Goal: Communication & Community: Connect with others

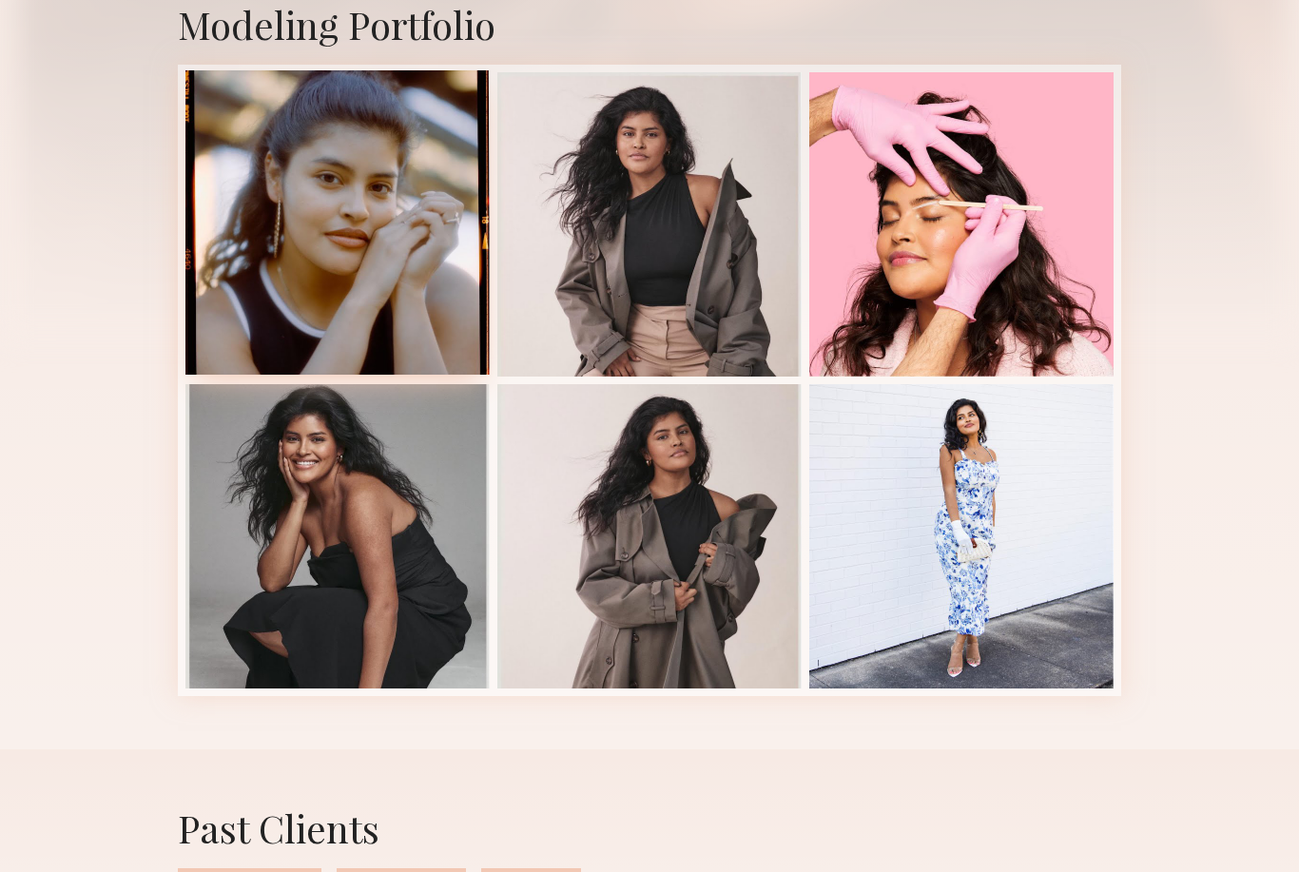
scroll to position [426, 0]
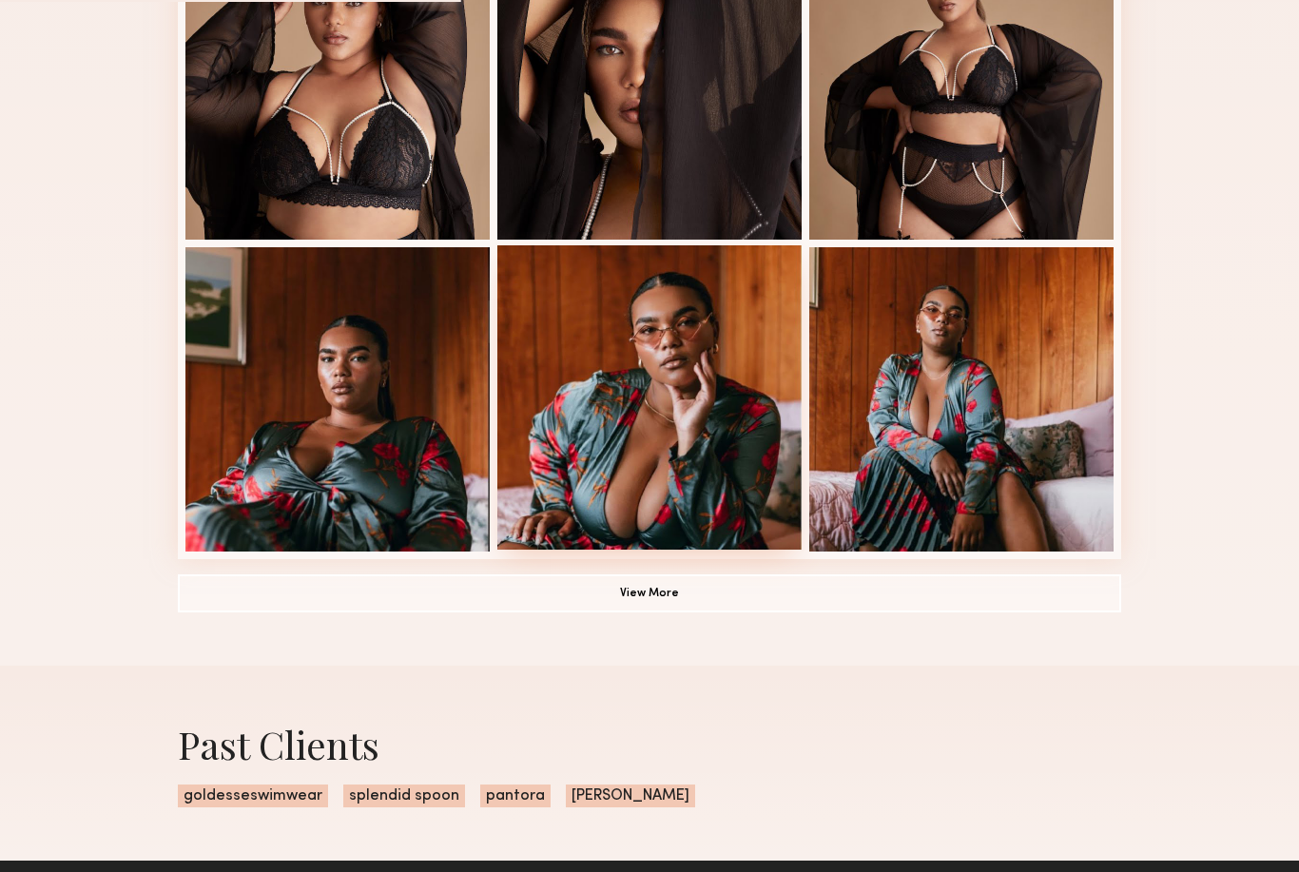
scroll to position [1185, 0]
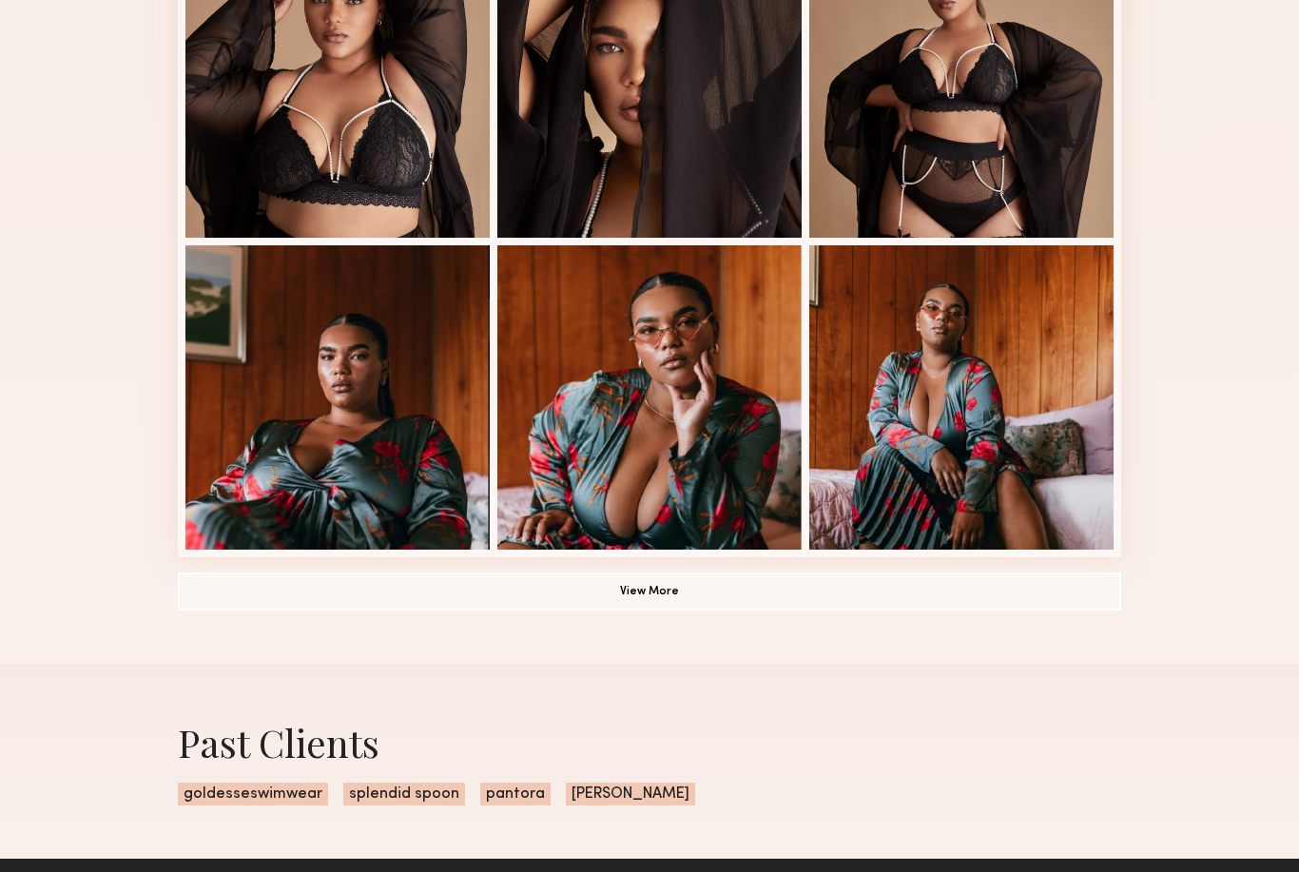
click at [574, 589] on button "View More" at bounding box center [649, 591] width 943 height 38
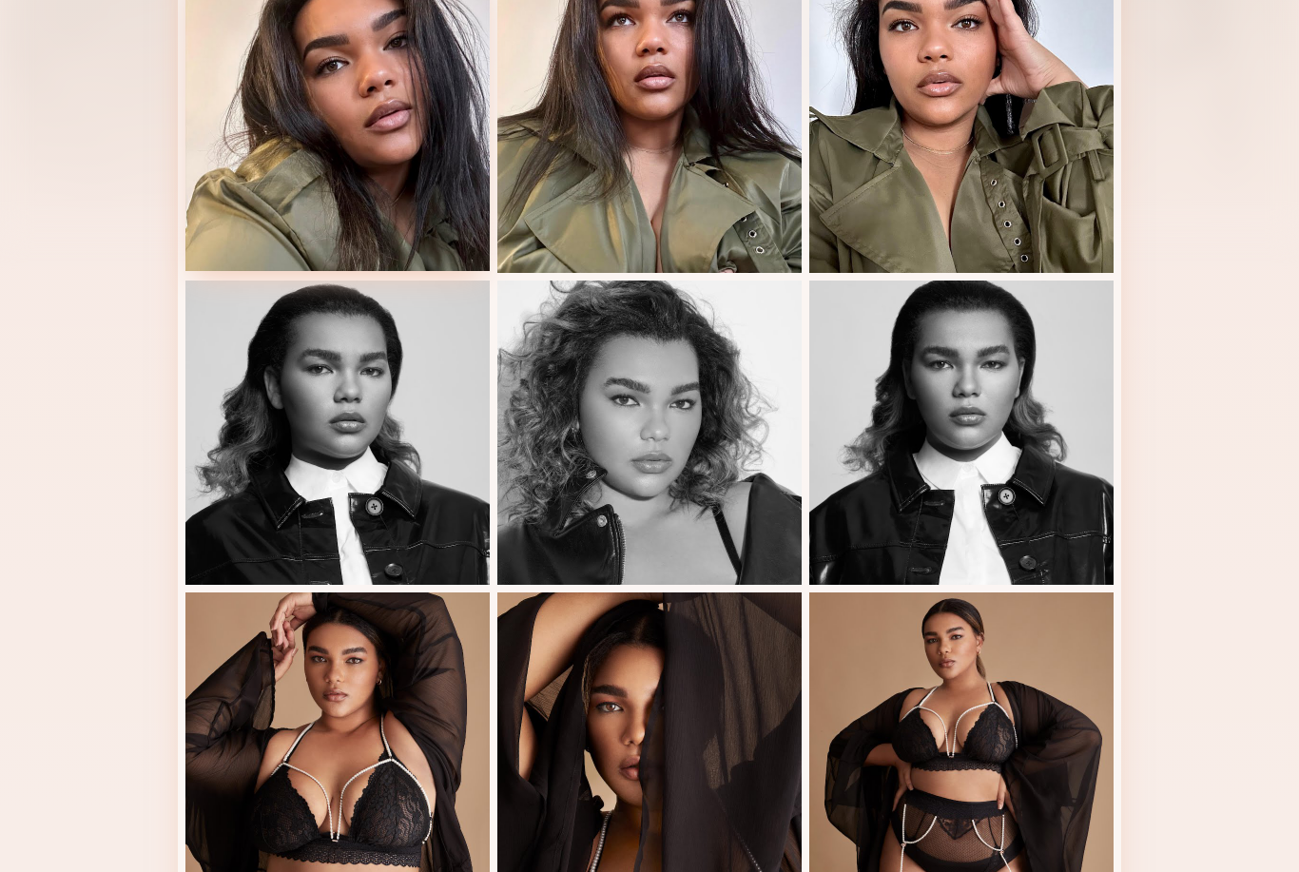
scroll to position [427, 0]
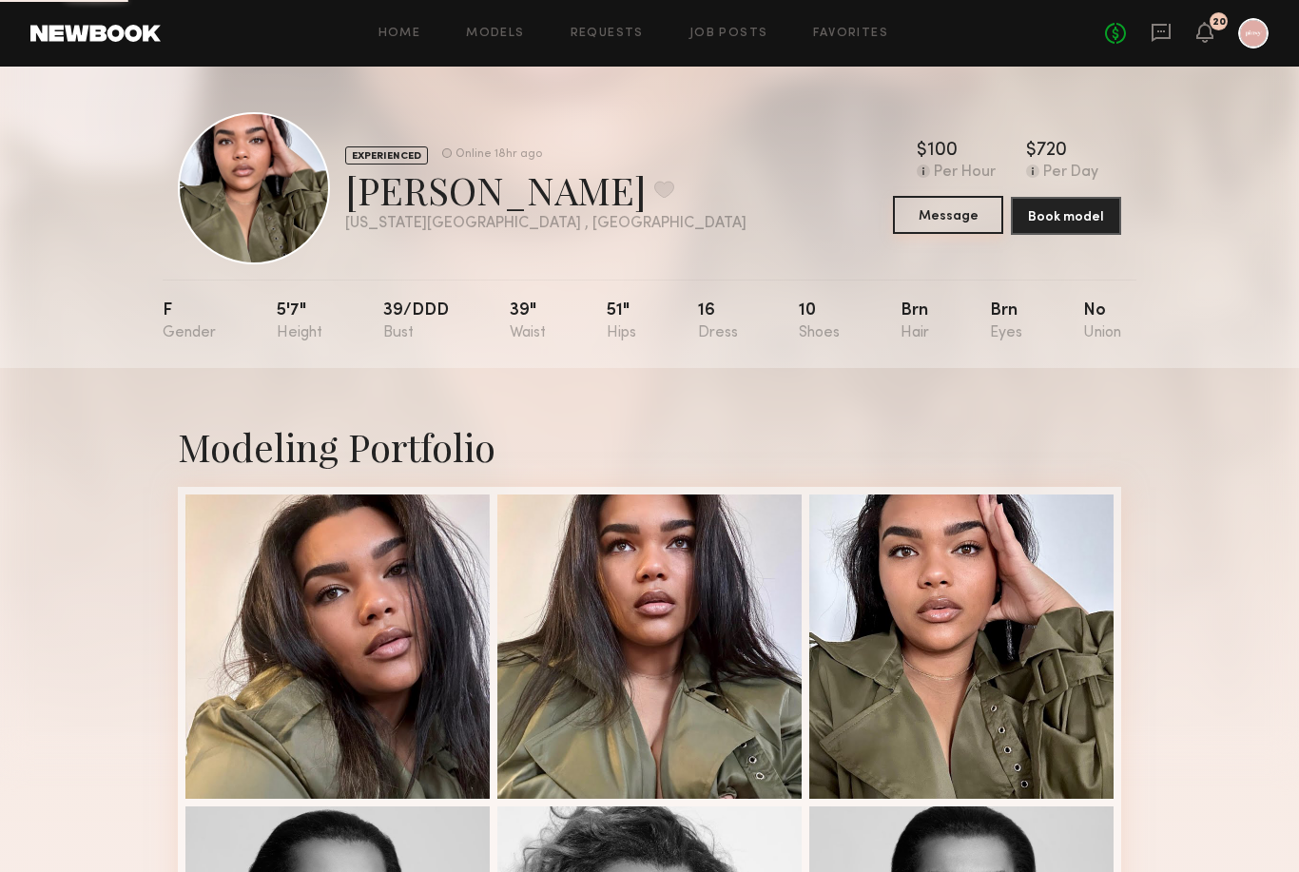
click at [962, 216] on button "Message" at bounding box center [948, 215] width 110 height 38
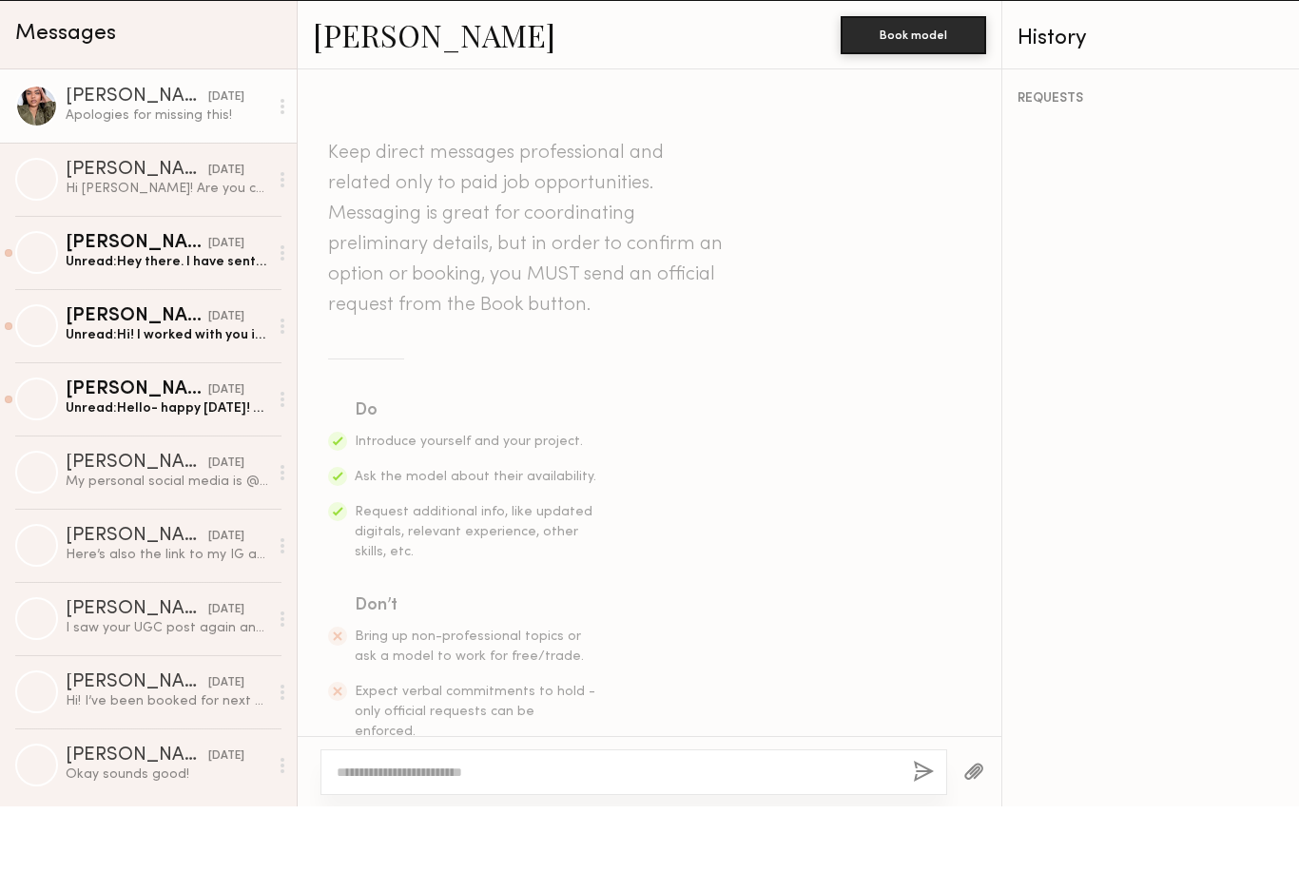
scroll to position [1598, 0]
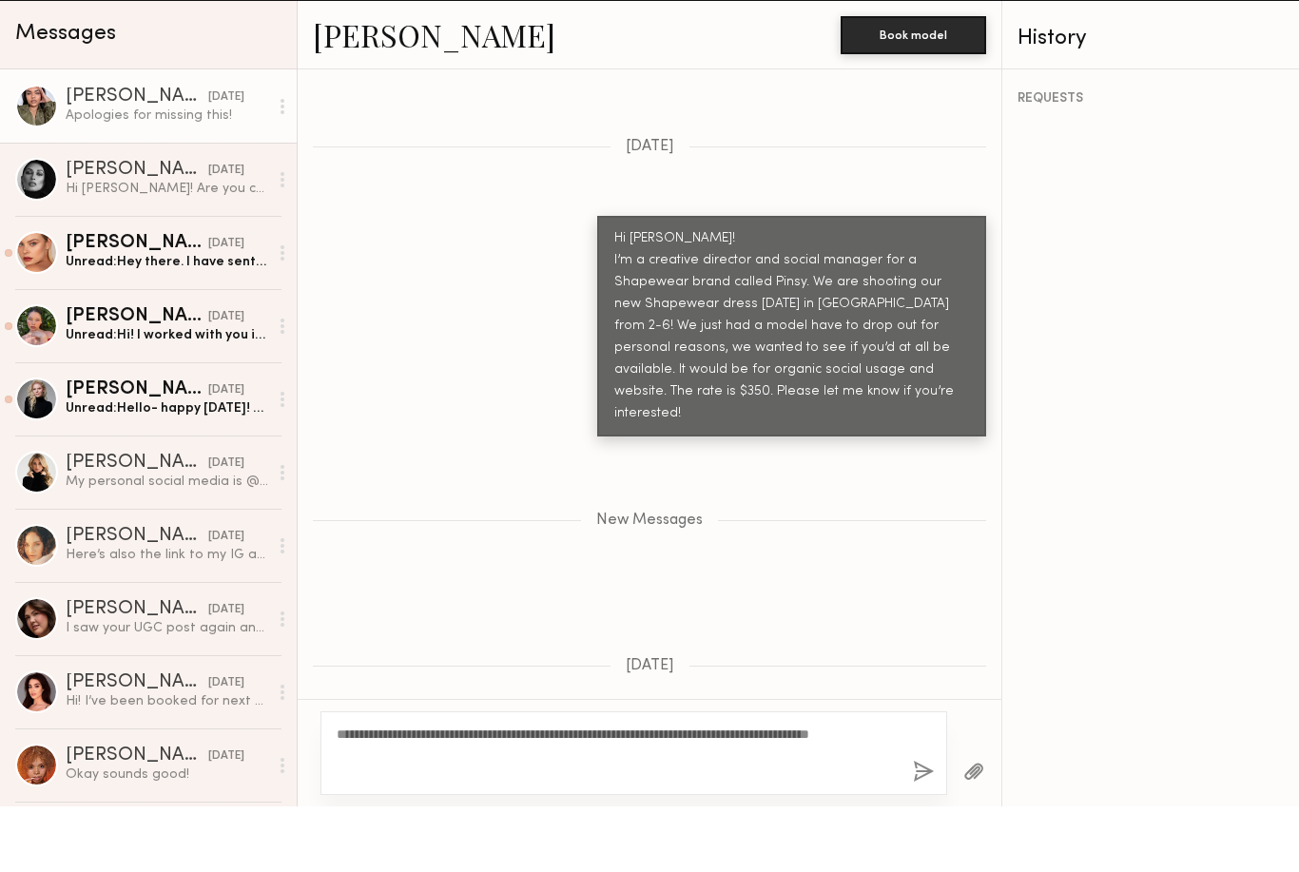
type textarea "**********"
click at [929, 826] on button "button" at bounding box center [923, 838] width 21 height 24
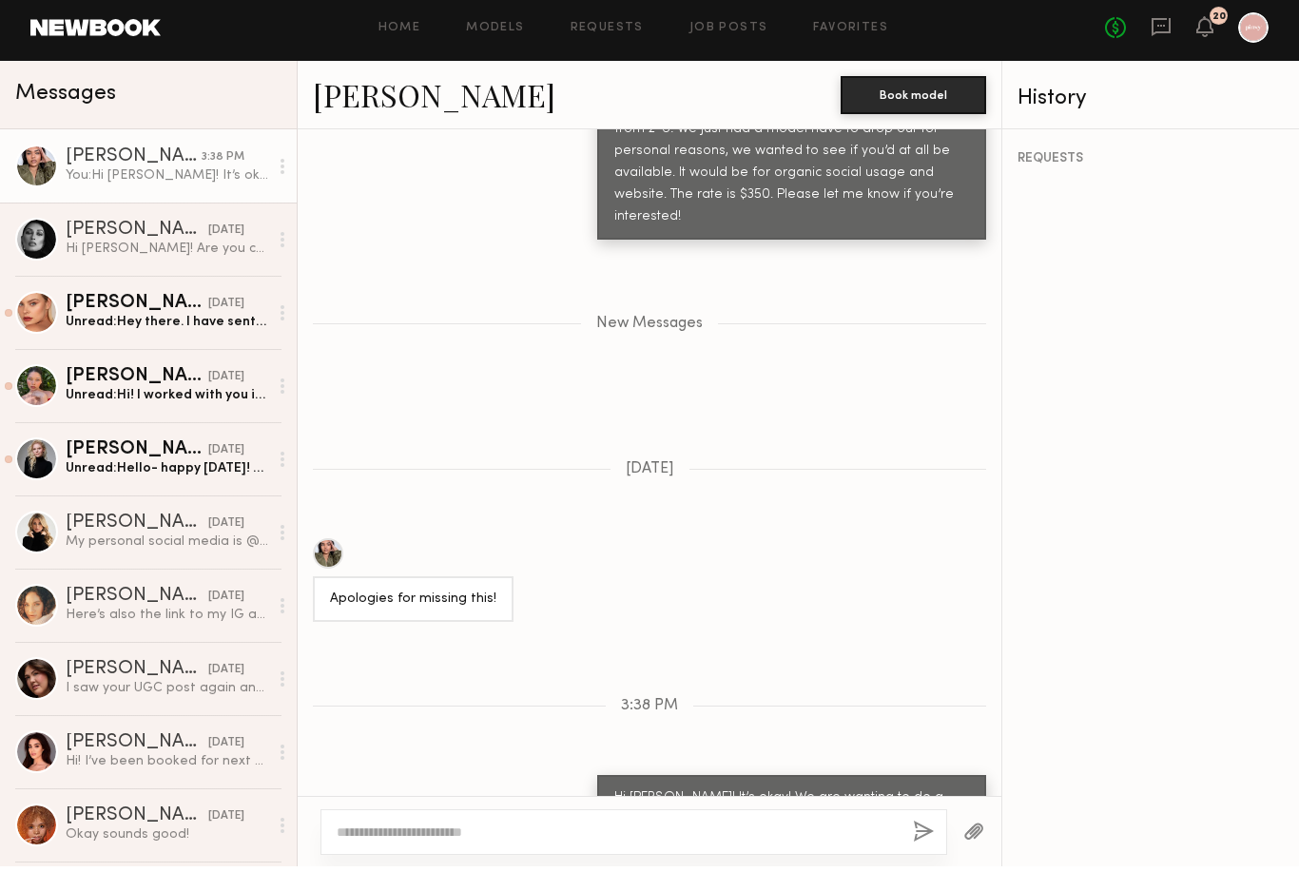
click at [868, 591] on div "Keep direct messages professional and related only to paid job opportunities. M…" at bounding box center [650, 468] width 704 height 666
